Goal: Task Accomplishment & Management: Manage account settings

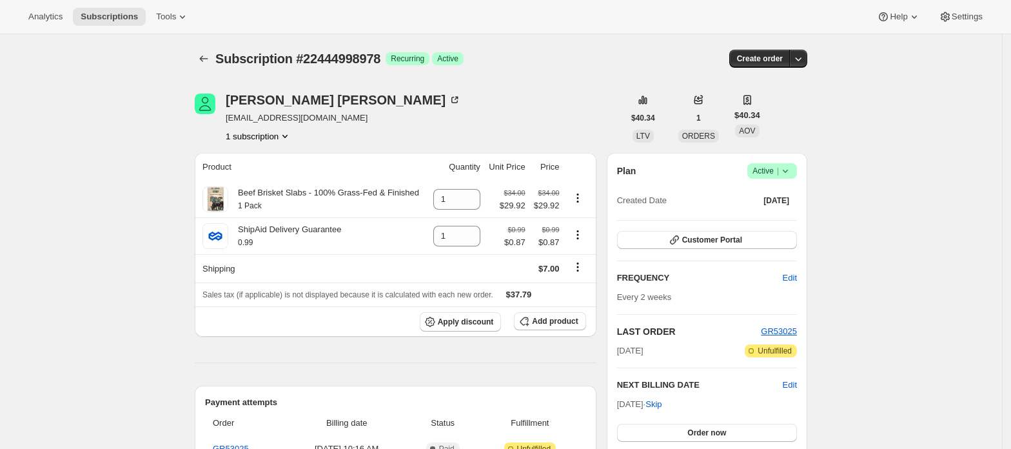
click at [774, 168] on span "Active |" at bounding box center [771, 170] width 39 height 13
click at [775, 212] on span "Cancel subscription" at bounding box center [777, 218] width 73 height 13
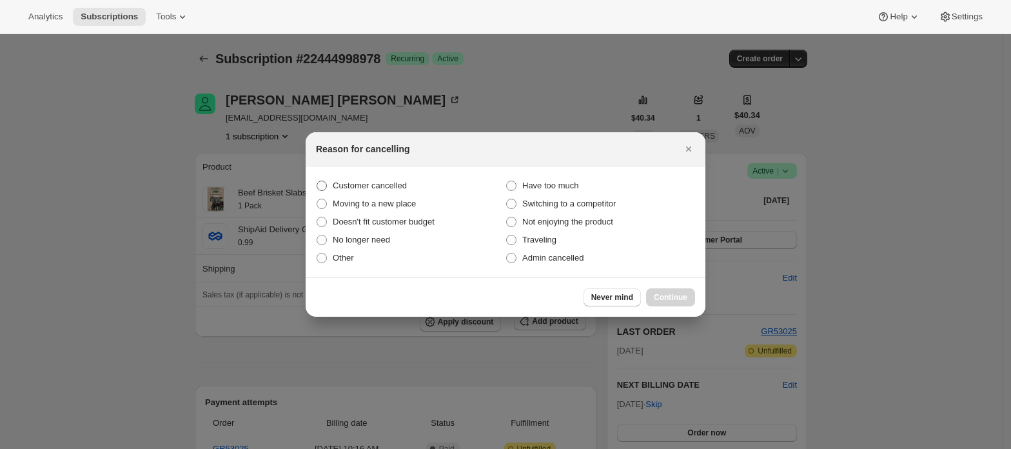
click at [393, 186] on span "Customer cancelled" at bounding box center [370, 186] width 74 height 10
click at [317, 181] on input "Customer cancelled" at bounding box center [317, 181] width 1 height 1
radio input "true"
click at [684, 298] on span "Continue" at bounding box center [671, 297] width 34 height 10
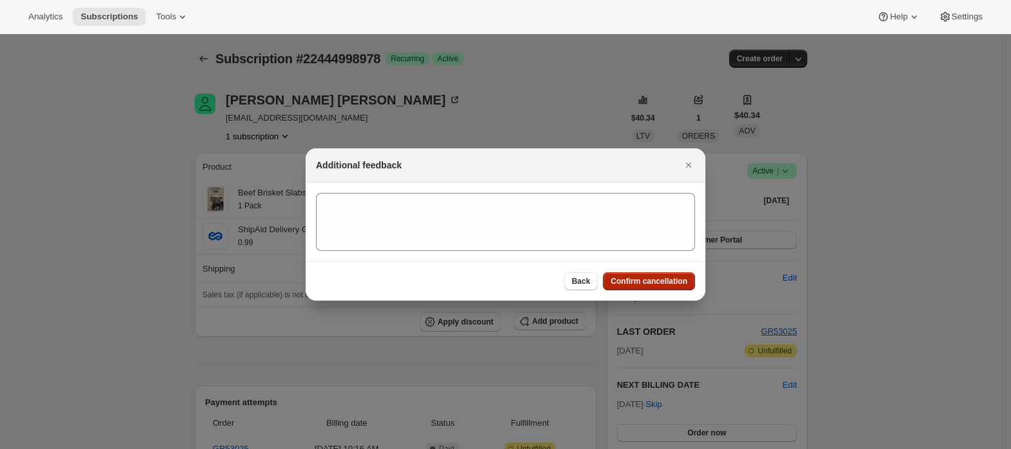
click at [665, 282] on span "Confirm cancellation" at bounding box center [649, 281] width 77 height 10
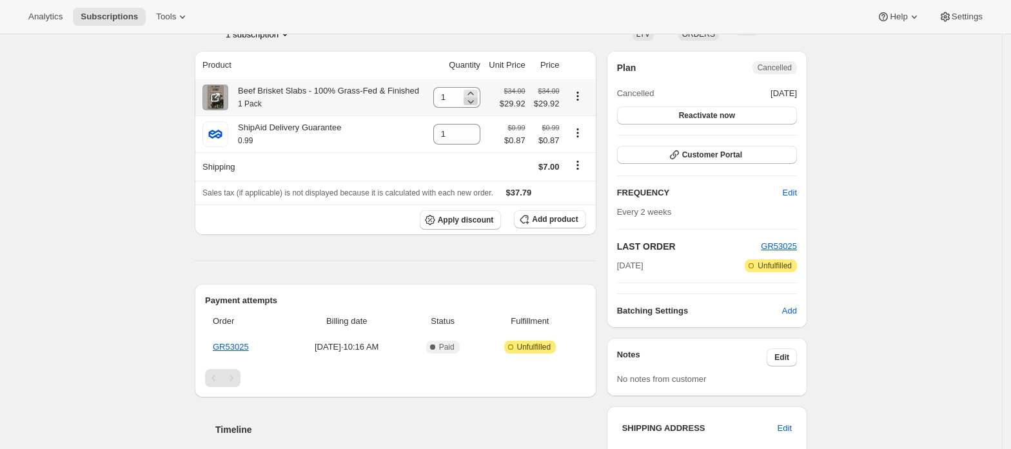
scroll to position [172, 0]
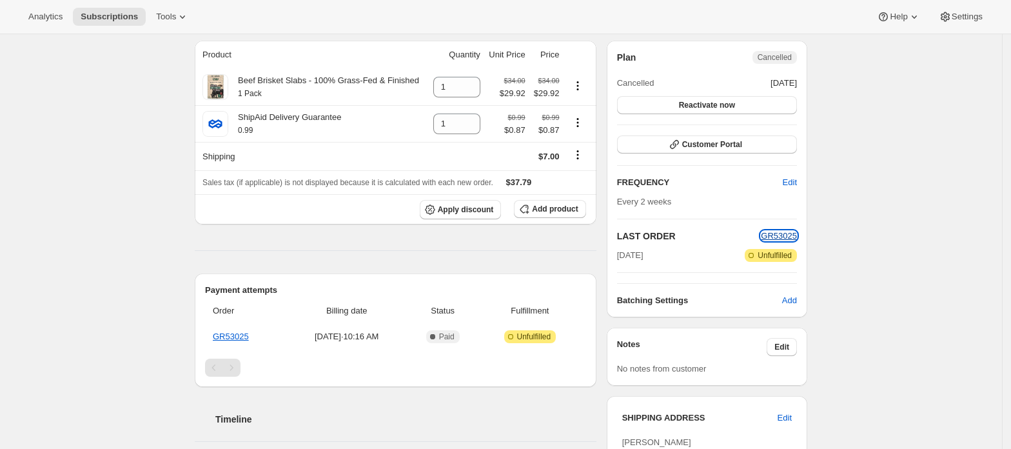
click at [785, 239] on span "GR53025" at bounding box center [779, 236] width 36 height 10
